Goal: Browse casually

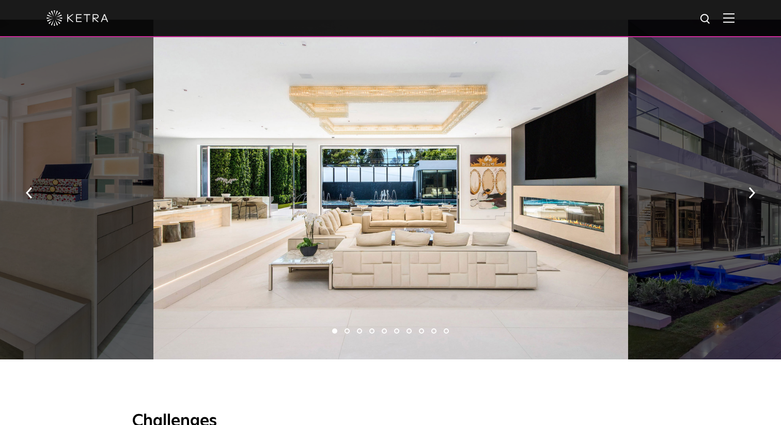
scroll to position [675, 0]
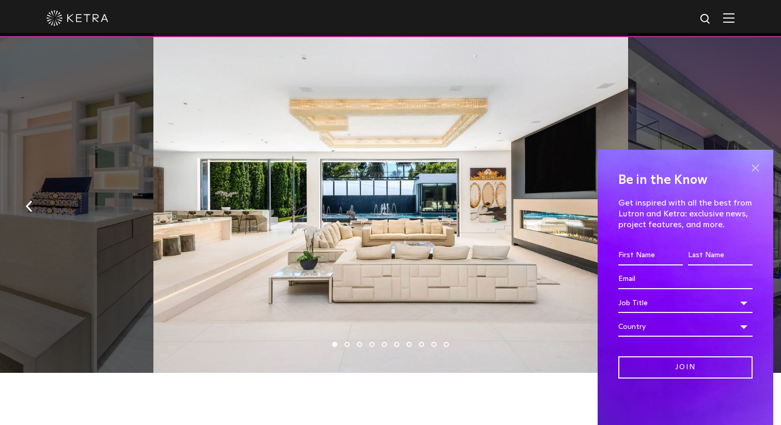
click at [761, 175] on span at bounding box center [756, 168] width 16 height 16
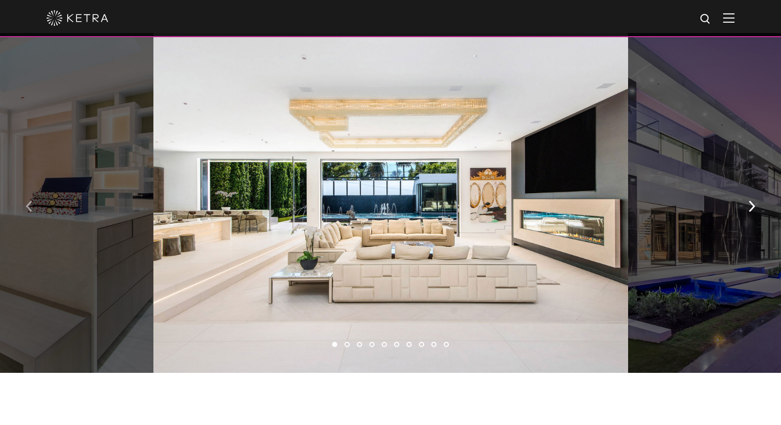
click at [24, 205] on button "button" at bounding box center [29, 206] width 22 height 36
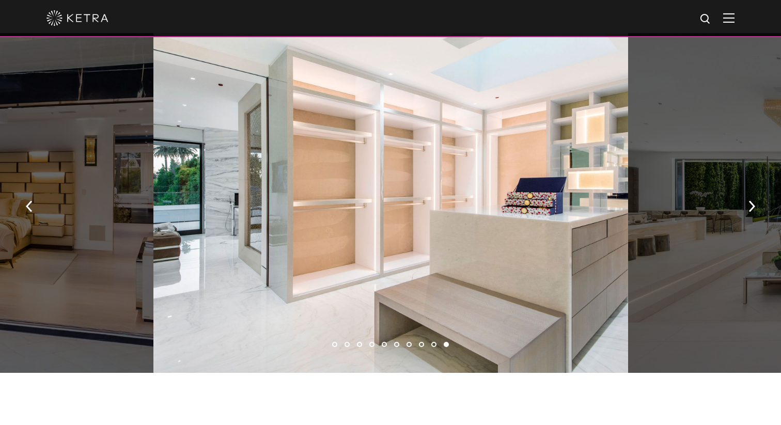
click at [340, 236] on div at bounding box center [390, 203] width 475 height 340
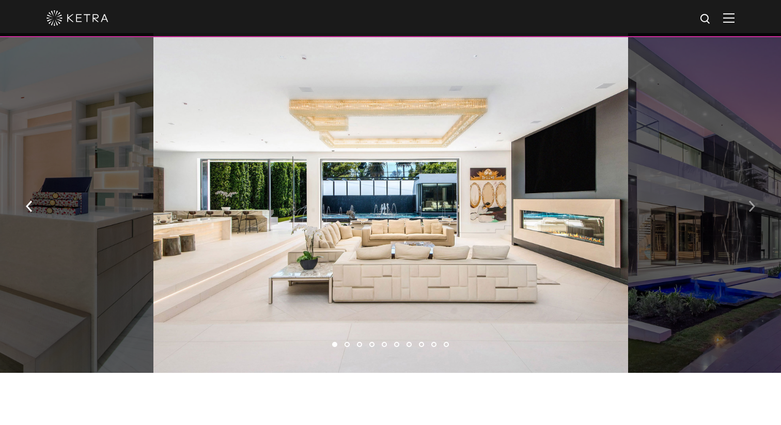
click at [761, 212] on button "button" at bounding box center [752, 206] width 22 height 36
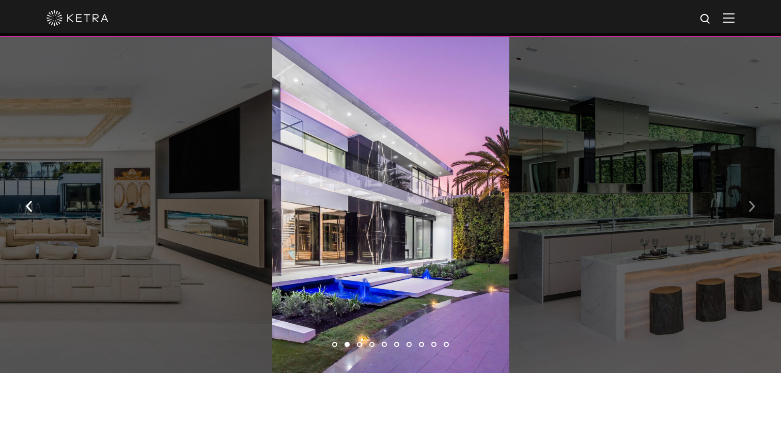
click at [761, 211] on button "button" at bounding box center [752, 206] width 22 height 36
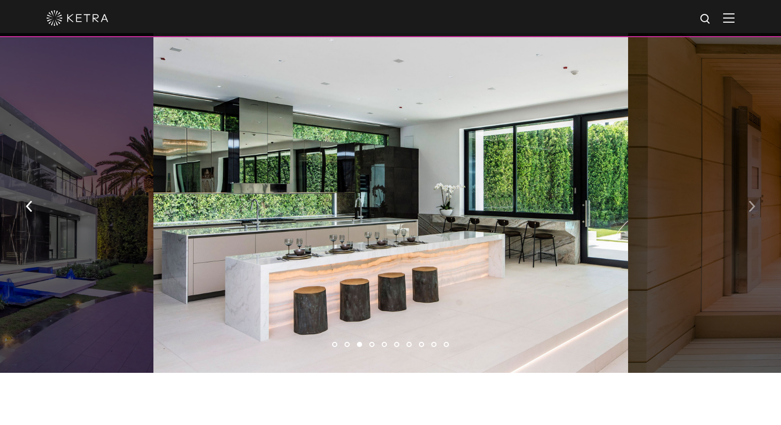
click at [761, 211] on button "button" at bounding box center [752, 206] width 22 height 36
